Goal: Find specific page/section: Find specific page/section

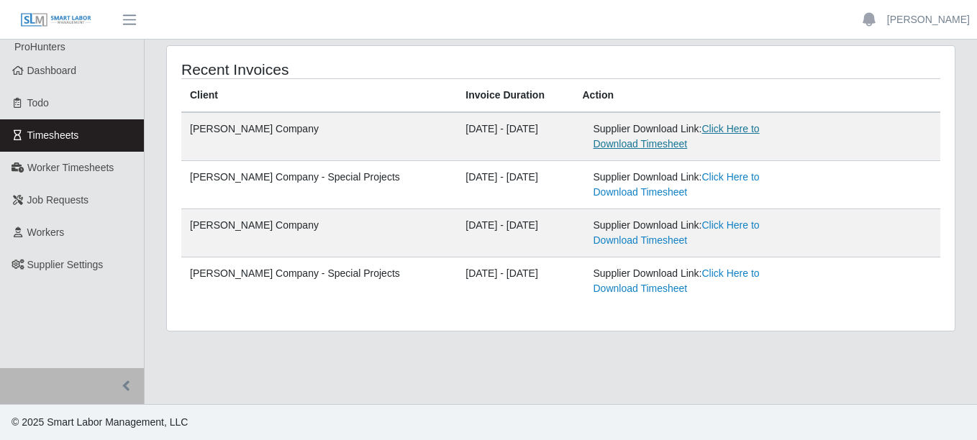
click at [760, 124] on link "Click Here to Download Timesheet" at bounding box center [676, 136] width 166 height 27
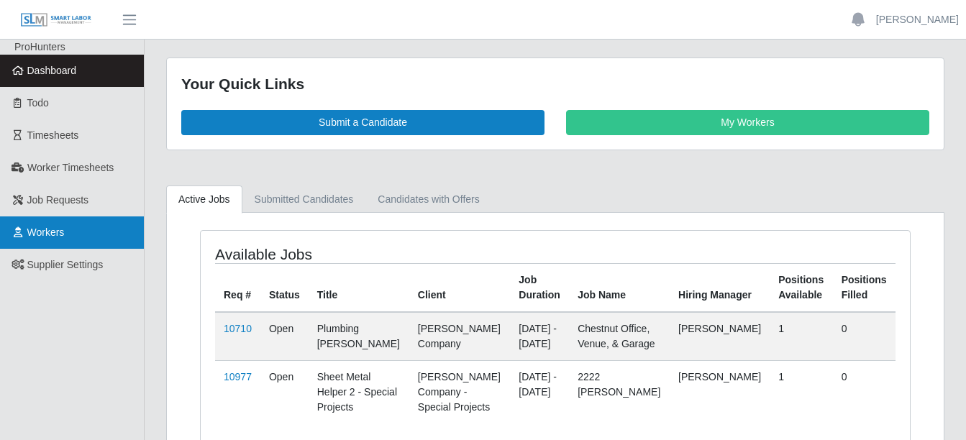
drag, startPoint x: 65, startPoint y: 240, endPoint x: 84, endPoint y: 242, distance: 18.9
click at [65, 240] on link "Workers" at bounding box center [72, 233] width 144 height 32
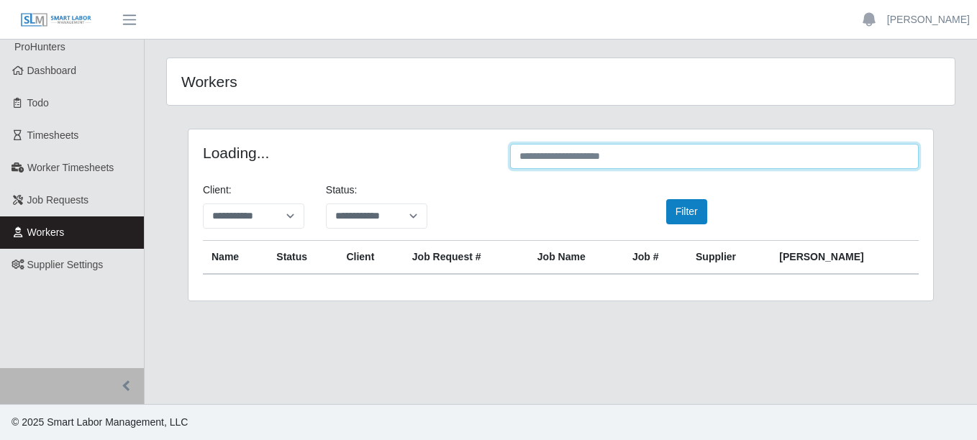
click at [667, 152] on input "text" at bounding box center [714, 156] width 409 height 25
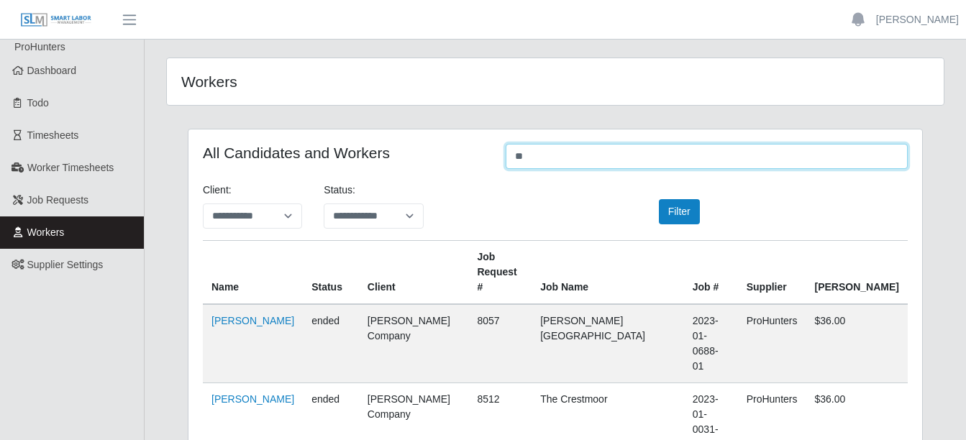
type input "*"
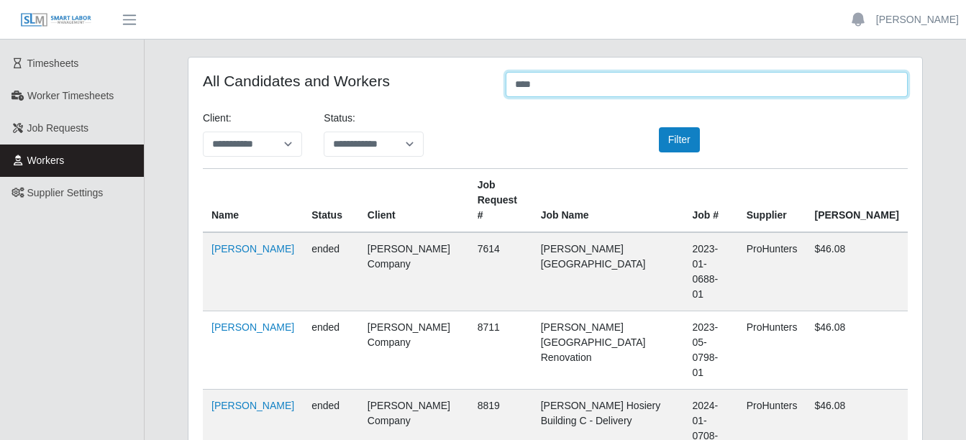
type input "****"
